Goal: Book appointment/travel/reservation

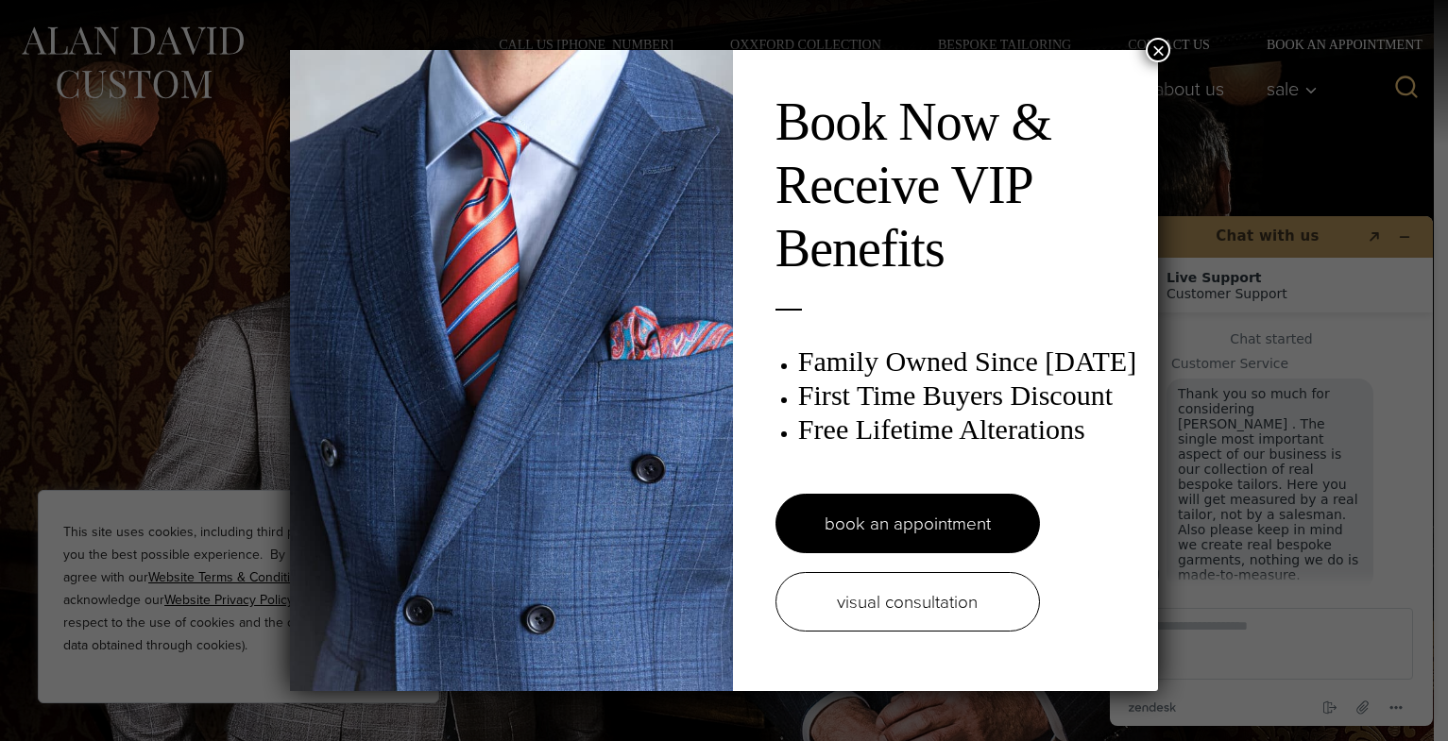
scroll to position [20, 0]
click at [1156, 50] on button "×" at bounding box center [1158, 50] width 25 height 25
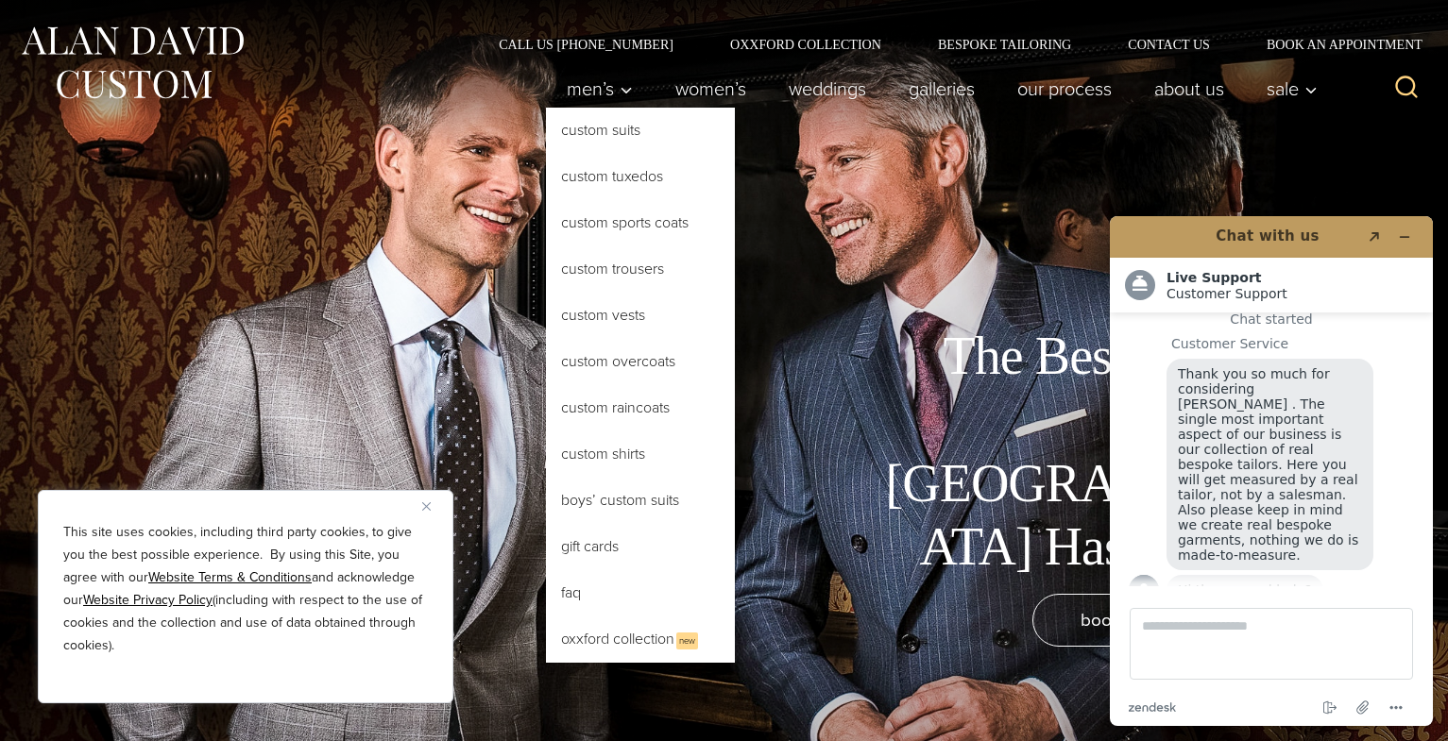
click at [588, 135] on link "Custom Suits" at bounding box center [640, 130] width 189 height 45
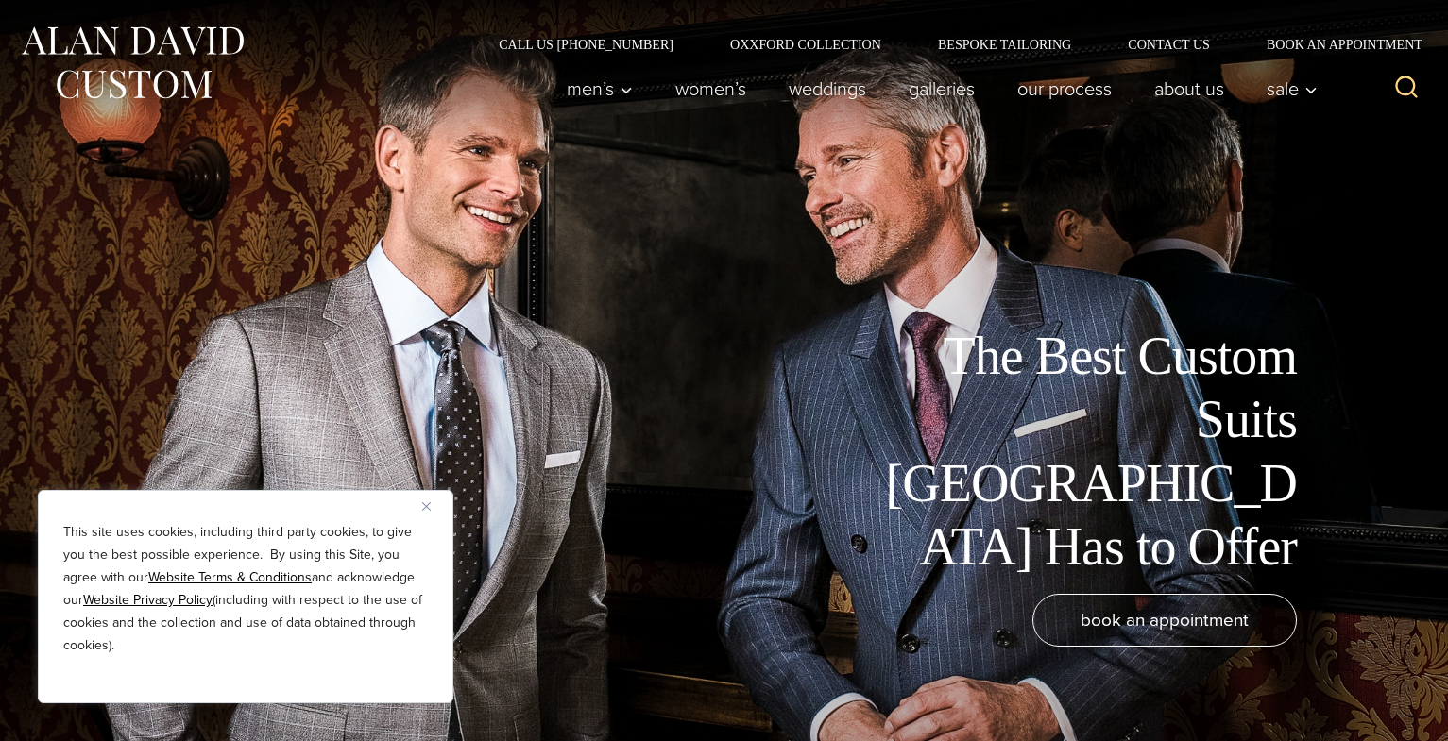
scroll to position [20, 0]
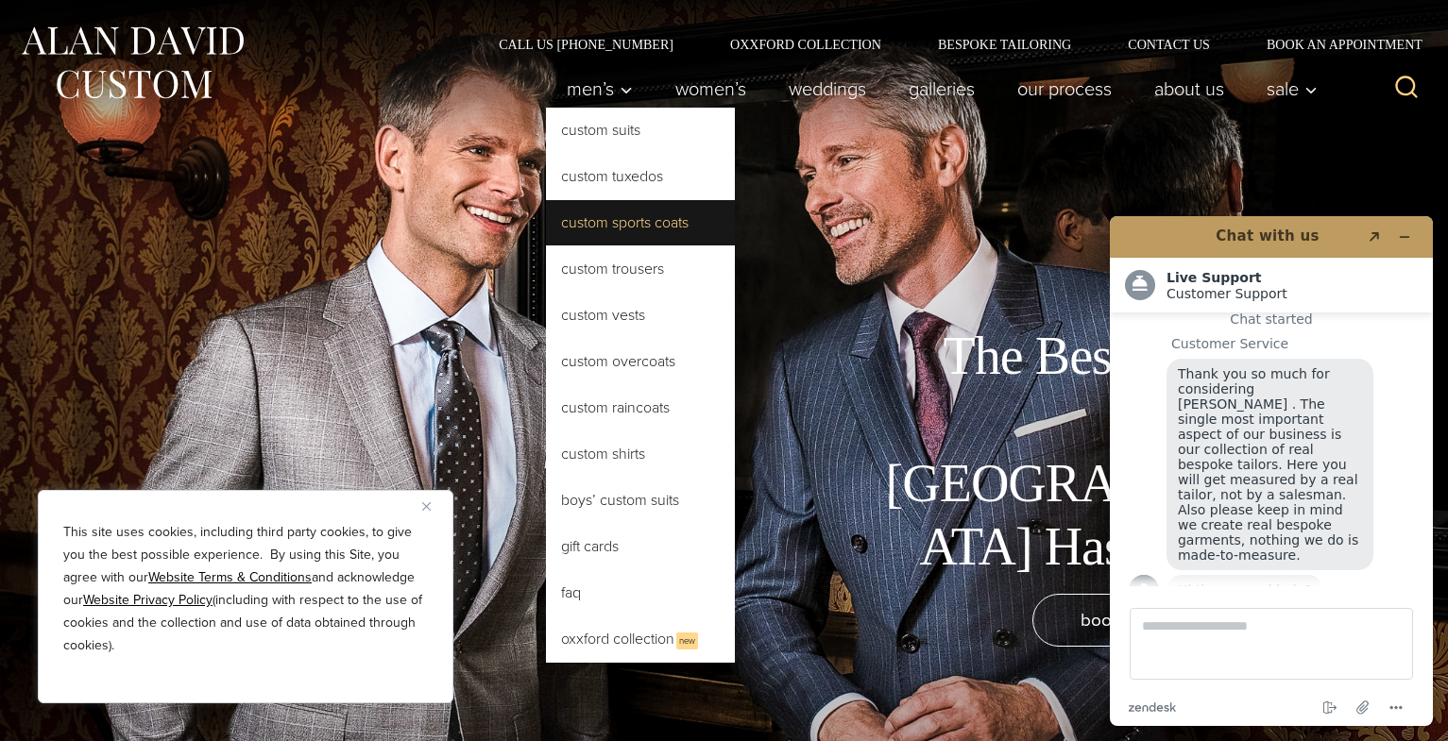
click at [568, 229] on link "Custom Sports Coats" at bounding box center [640, 222] width 189 height 45
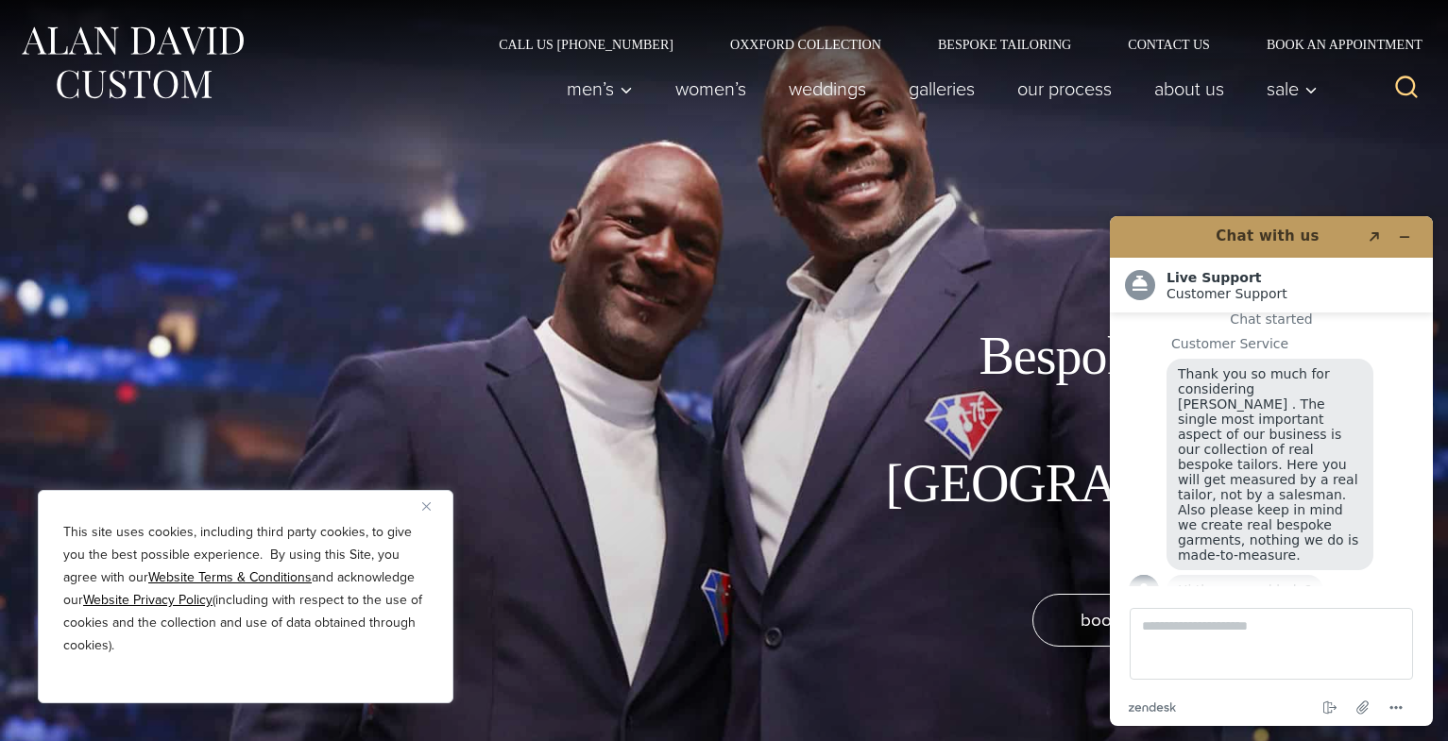
scroll to position [3, 0]
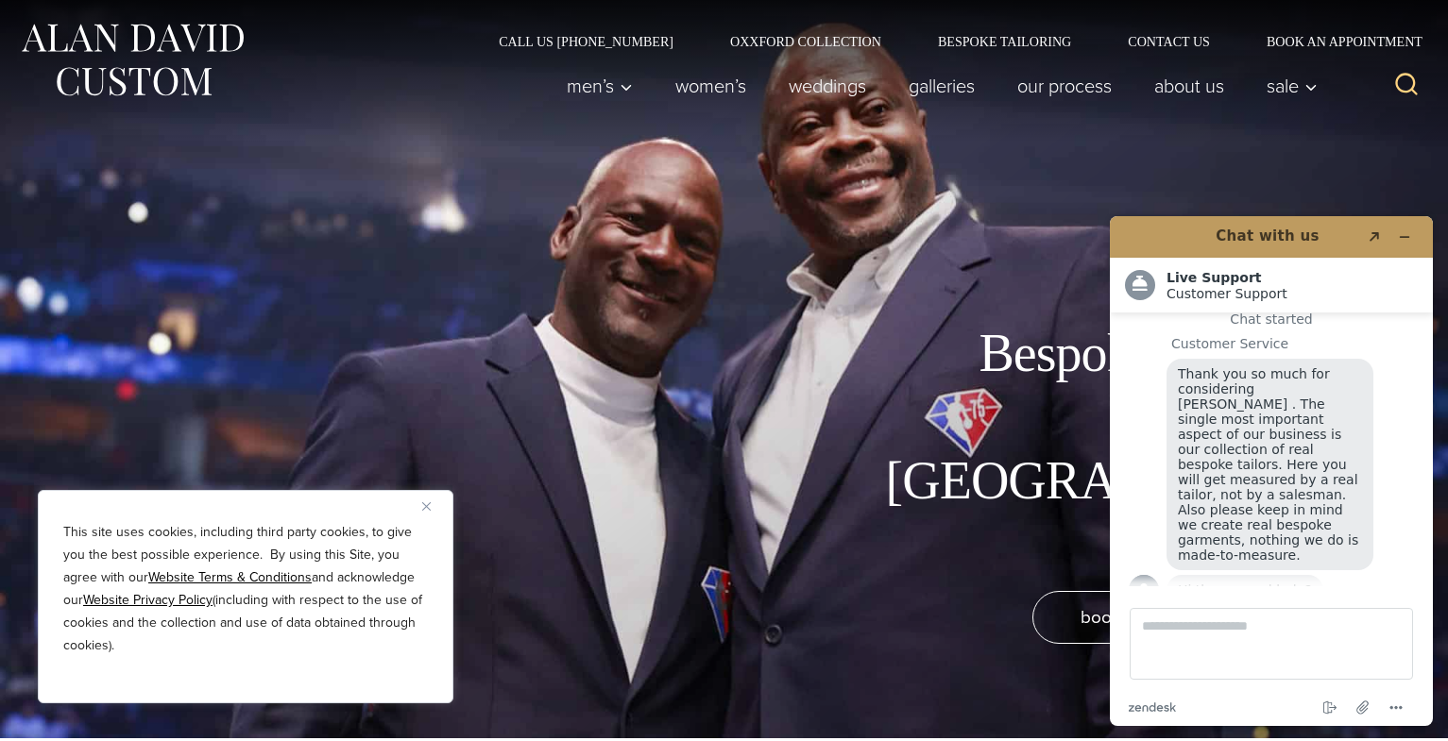
click at [747, 579] on div "Bespoke Sports Coats in NYC book an appointment" at bounding box center [724, 367] width 1448 height 741
click at [426, 506] on img "Close" at bounding box center [426, 506] width 9 height 9
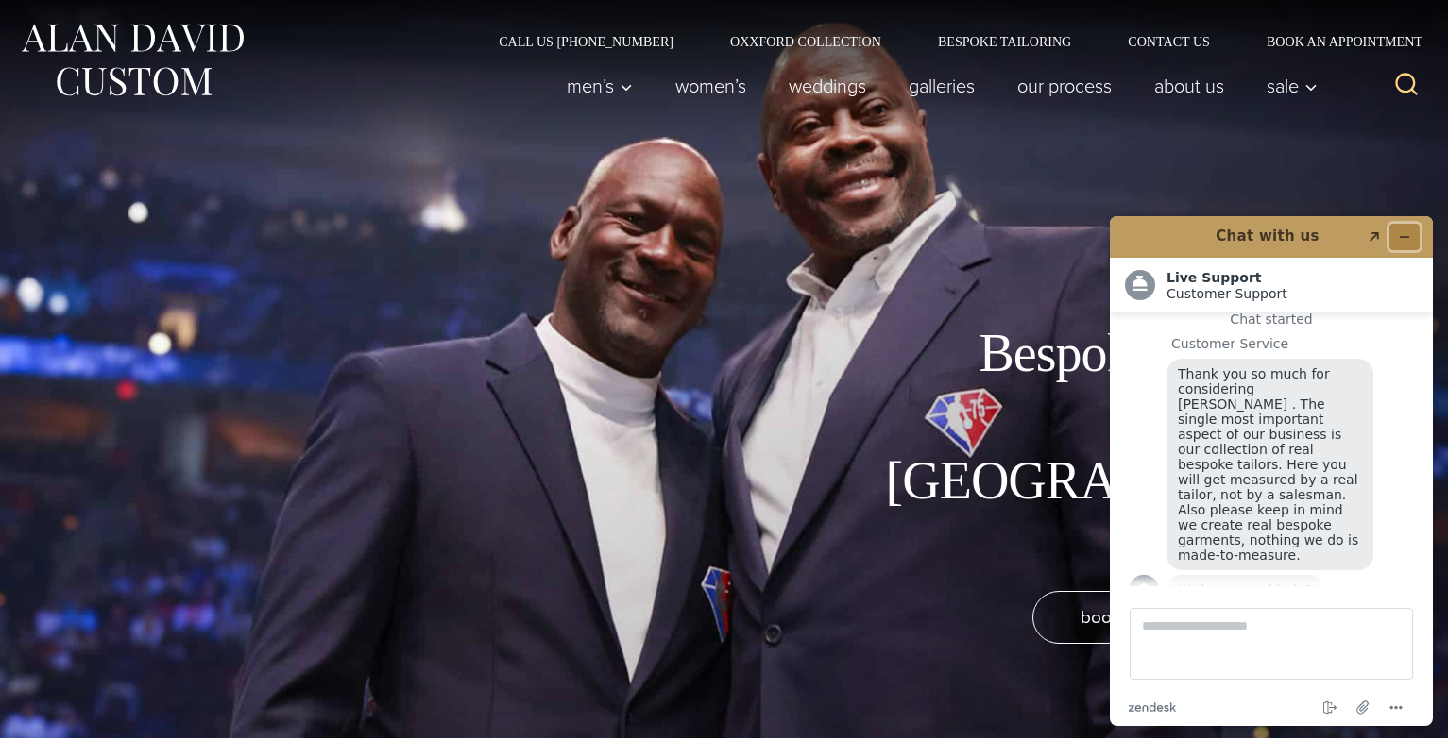
click at [1398, 236] on icon "Minimize widget" at bounding box center [1404, 236] width 13 height 13
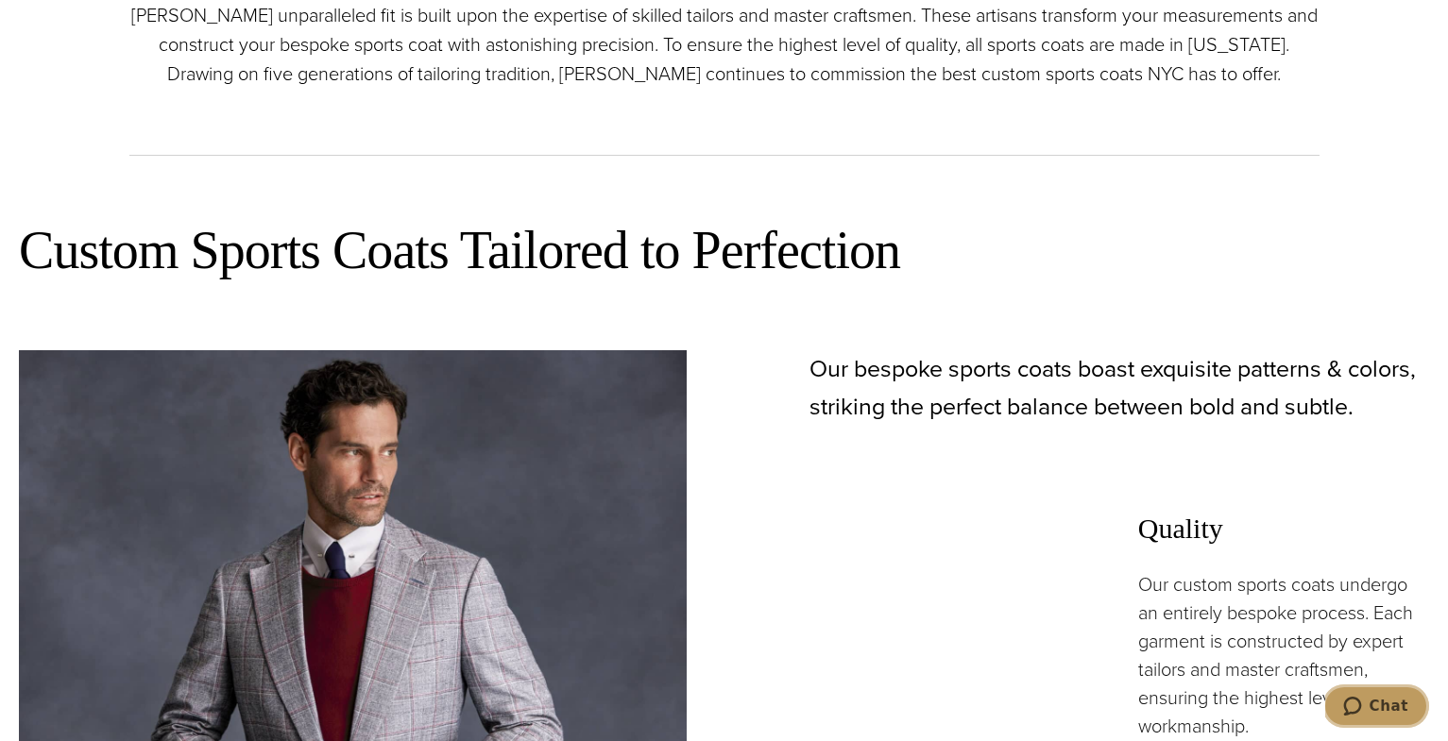
scroll to position [0, 0]
